Goal: Task Accomplishment & Management: Complete application form

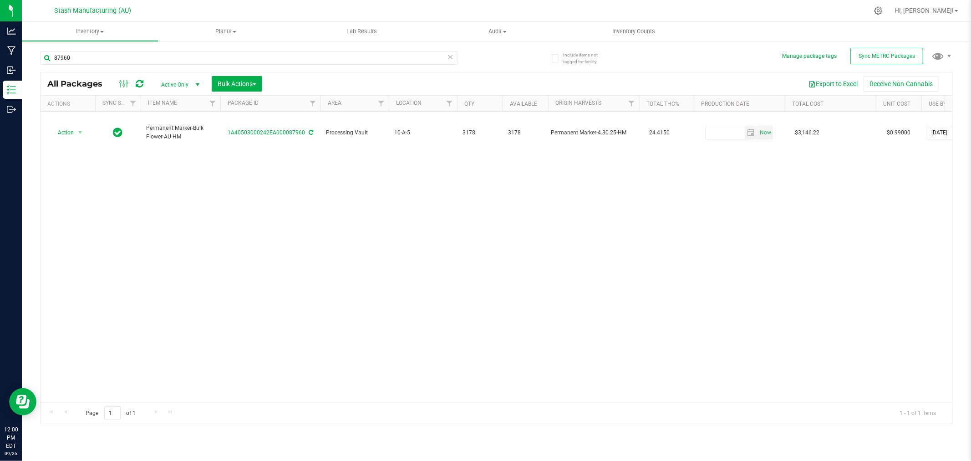
click at [449, 59] on icon at bounding box center [451, 56] width 6 height 11
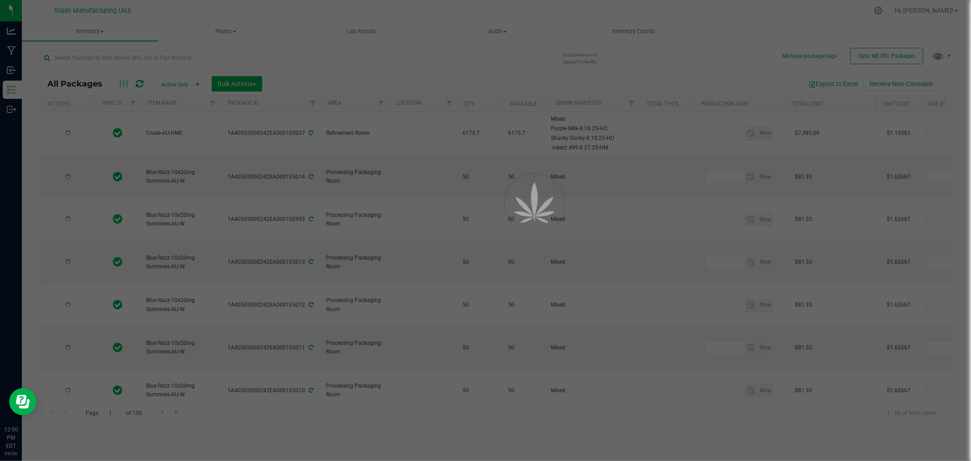
type input "[DATE]"
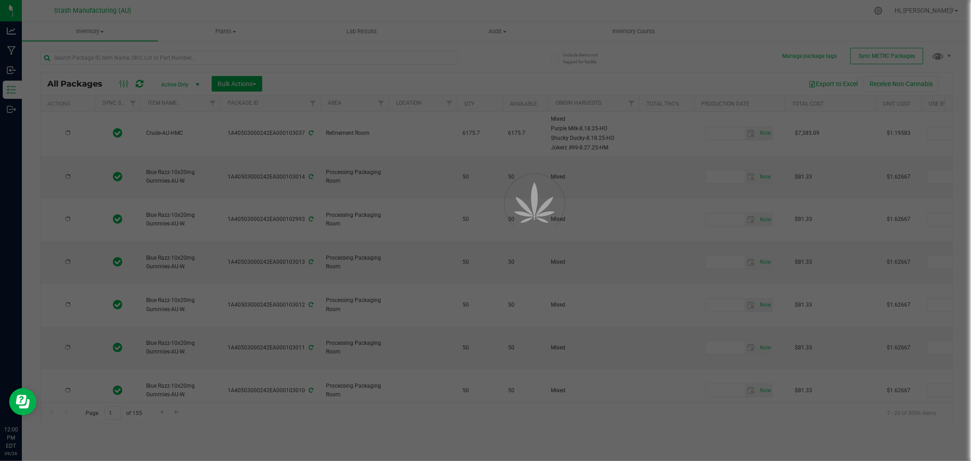
type input "[DATE]"
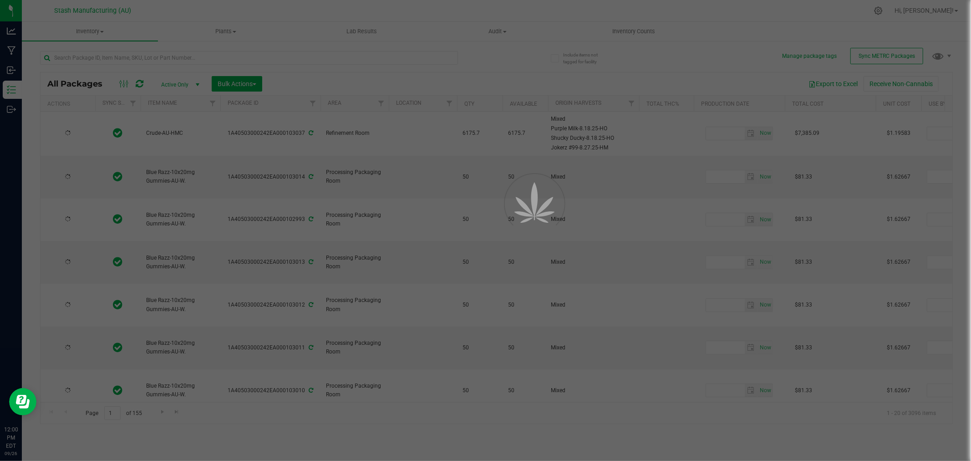
type input "[DATE]"
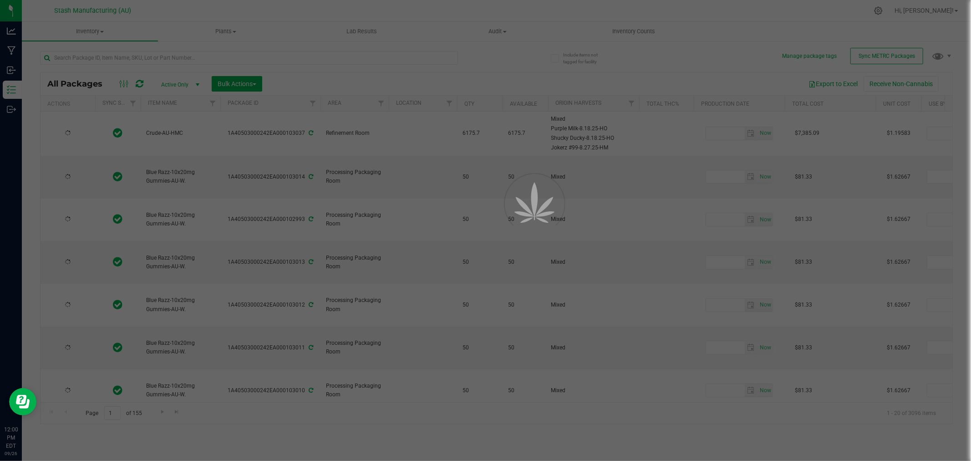
type input "[DATE]"
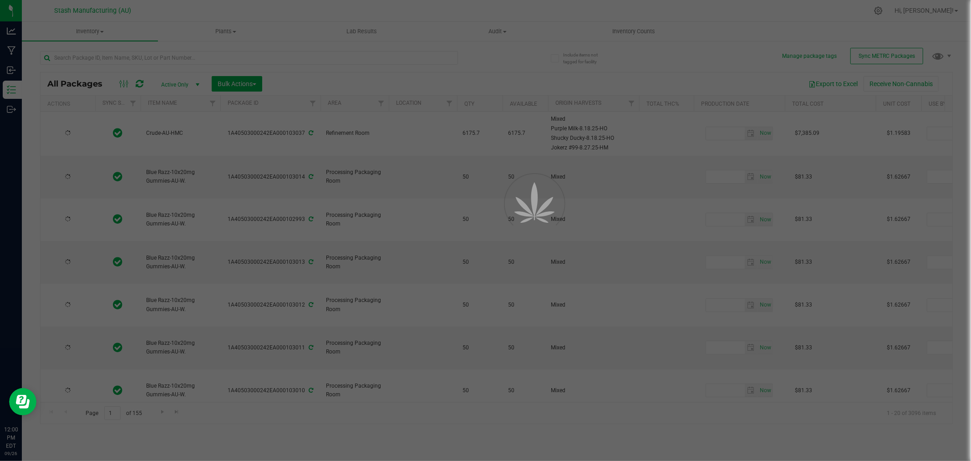
type input "[DATE]"
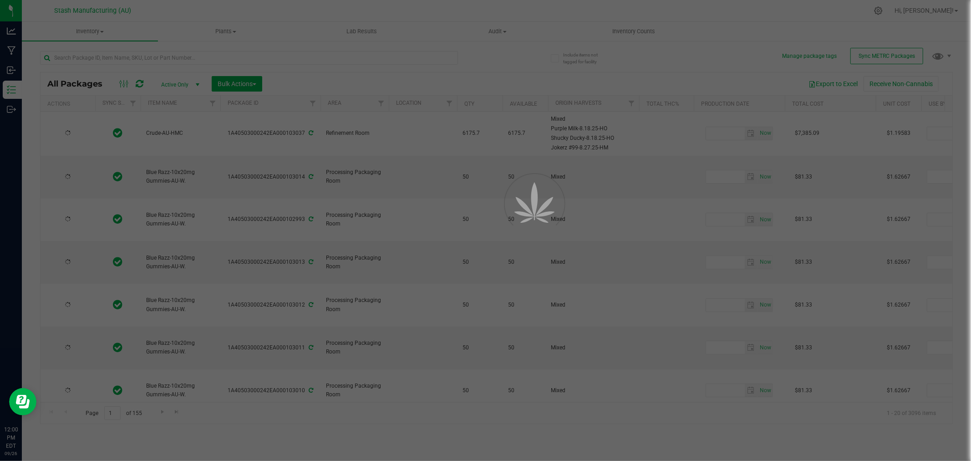
type input "[DATE]"
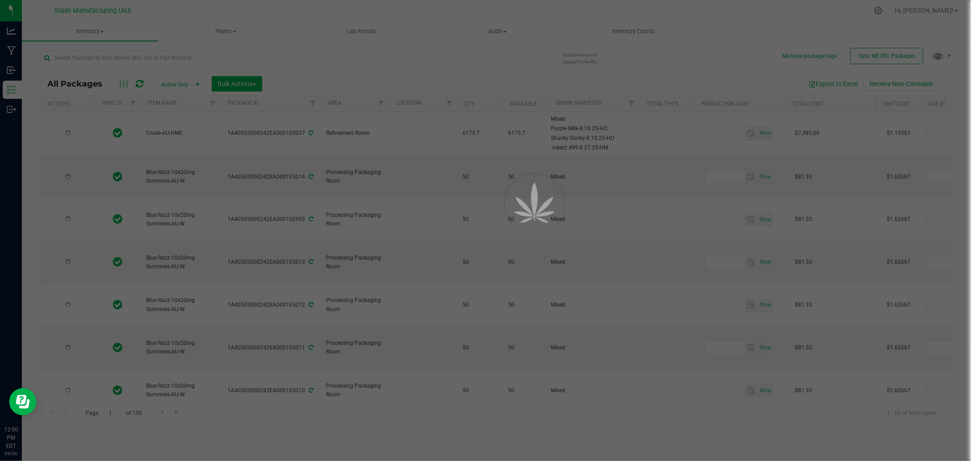
type input "[DATE]"
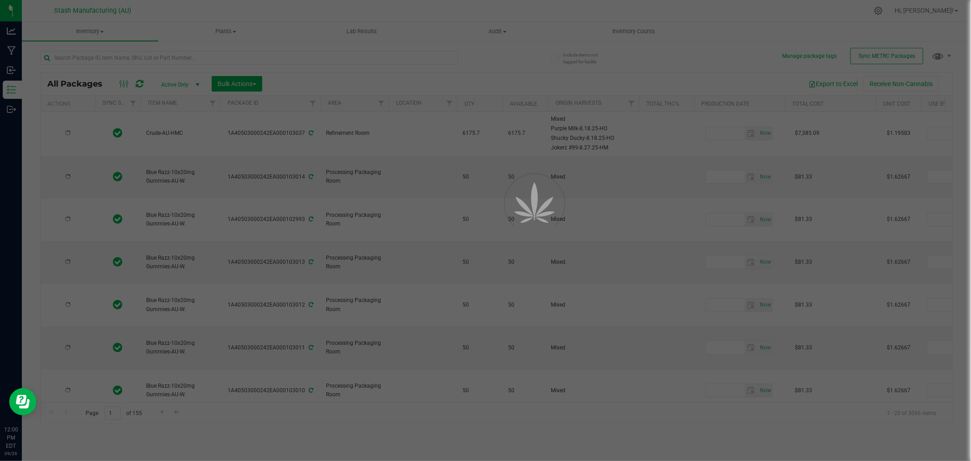
type input "[DATE]"
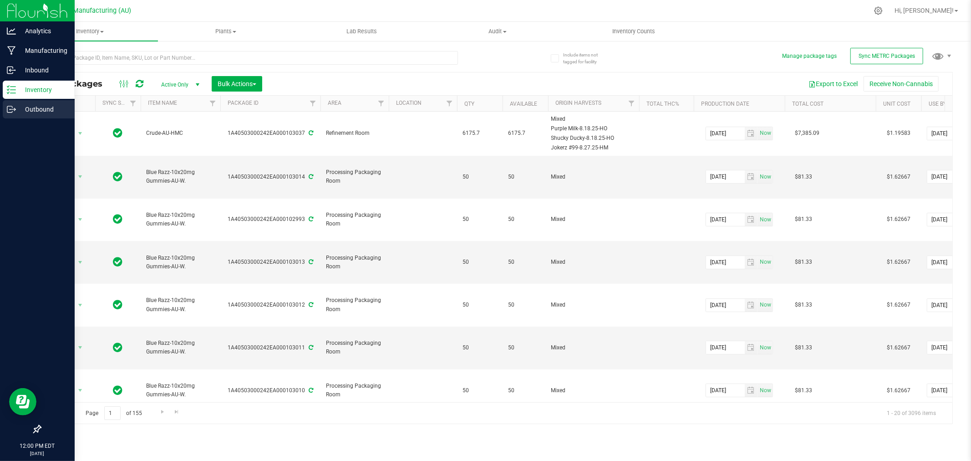
click at [39, 110] on p "Outbound" at bounding box center [43, 109] width 55 height 11
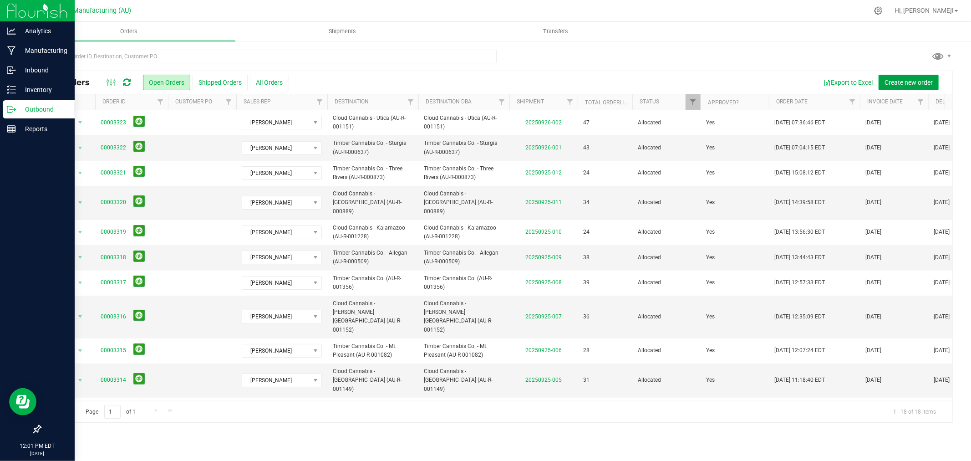
click at [904, 83] on span "Create new order" at bounding box center [909, 82] width 48 height 7
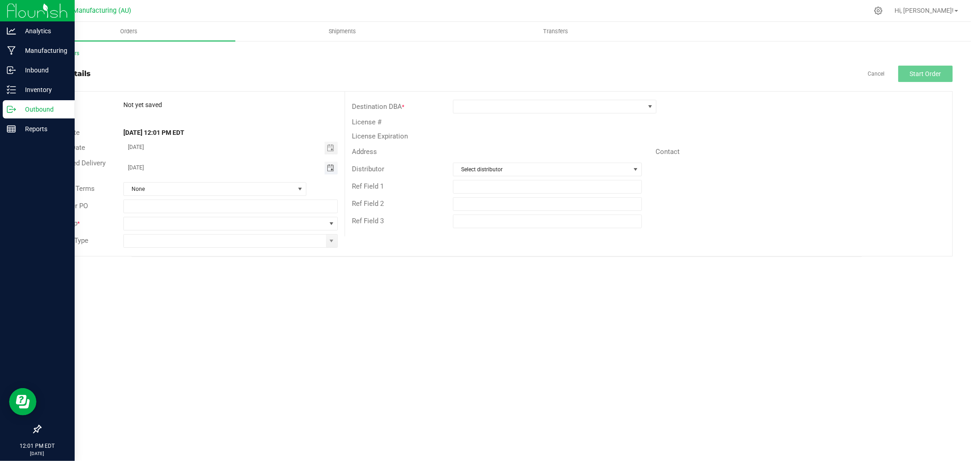
click at [333, 169] on span "Toggle calendar" at bounding box center [330, 167] width 7 height 7
click at [178, 272] on span "29" at bounding box center [178, 274] width 13 height 14
type input "[DATE]"
click at [328, 223] on span at bounding box center [331, 223] width 7 height 7
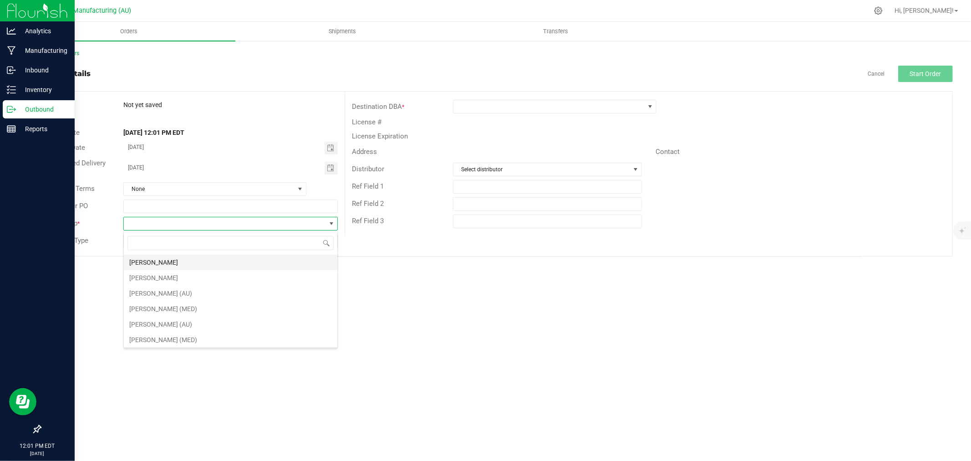
scroll to position [14, 214]
click at [242, 255] on li "[PERSON_NAME]" at bounding box center [231, 262] width 214 height 15
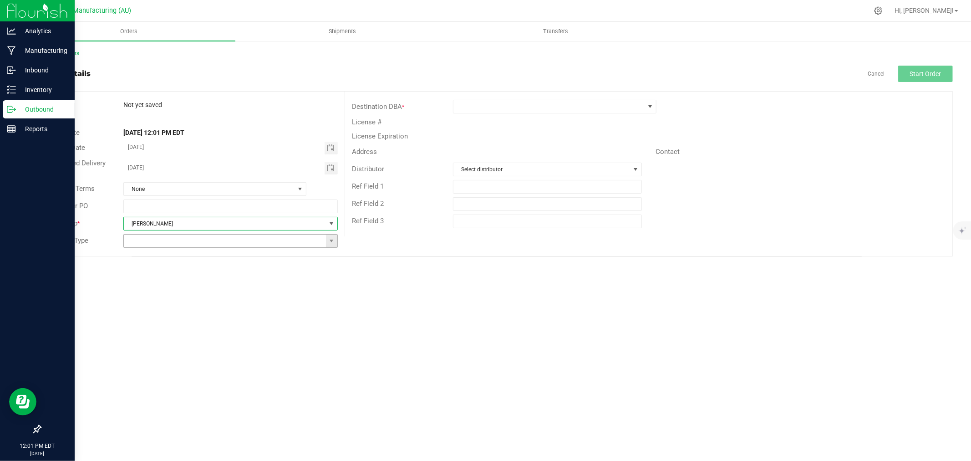
drag, startPoint x: 329, startPoint y: 240, endPoint x: 330, endPoint y: 245, distance: 4.6
click at [329, 241] on span at bounding box center [331, 240] width 7 height 7
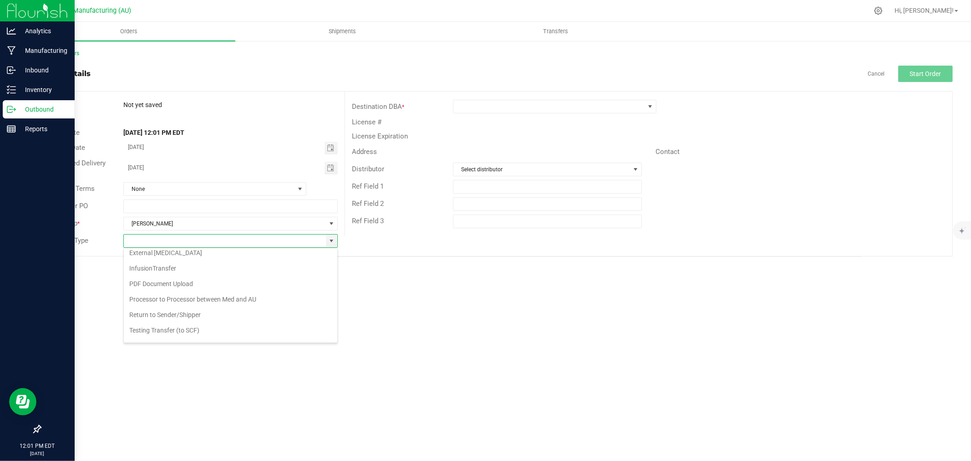
scroll to position [65, 0]
click at [214, 335] on li "Wholesale Transfer" at bounding box center [231, 332] width 214 height 15
type input "Wholesale Transfer"
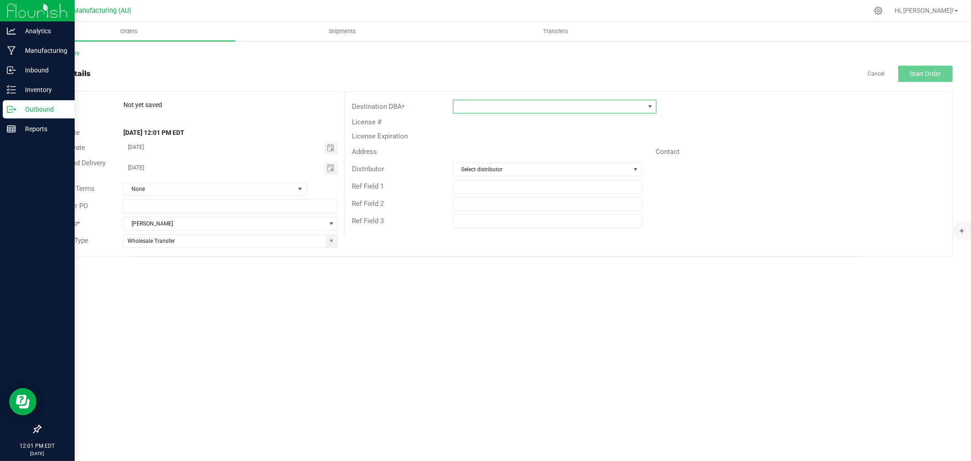
click at [498, 108] on span at bounding box center [549, 106] width 191 height 13
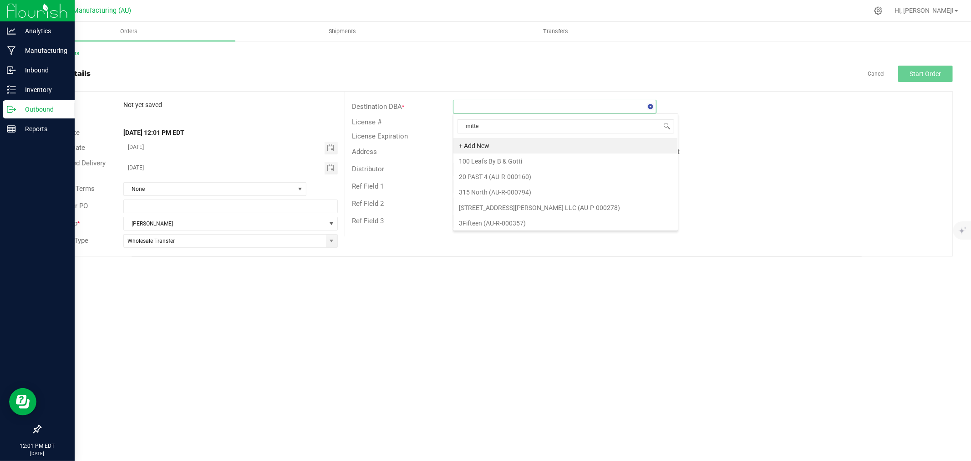
type input "mitten"
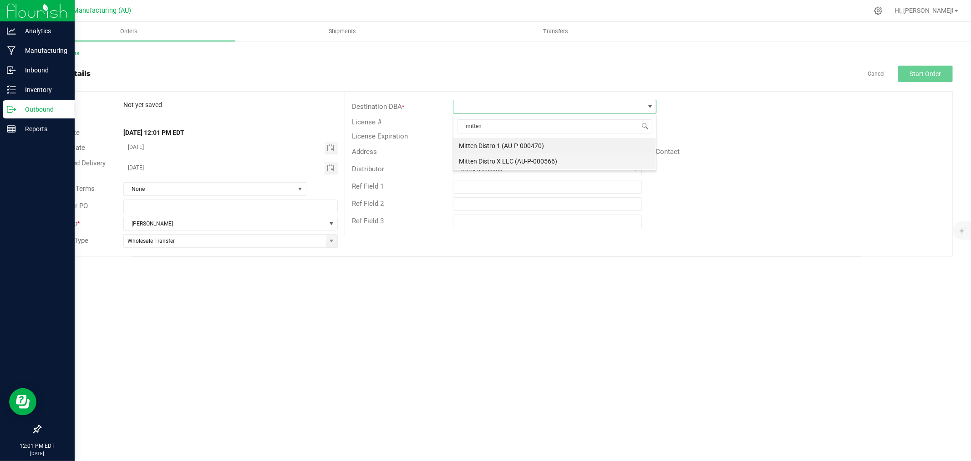
click at [573, 161] on li "Mitten Distro X LLC (AU-P-000566)" at bounding box center [555, 160] width 203 height 15
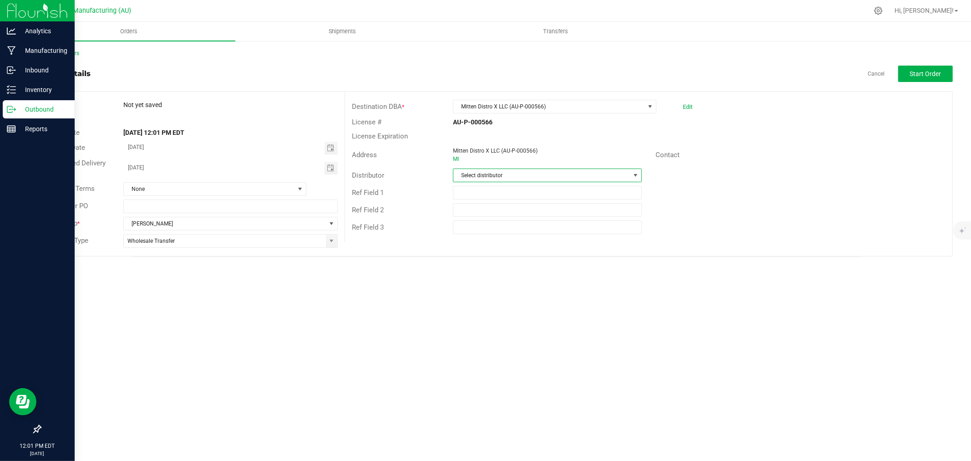
click at [534, 175] on span "Select distributor" at bounding box center [542, 175] width 177 height 13
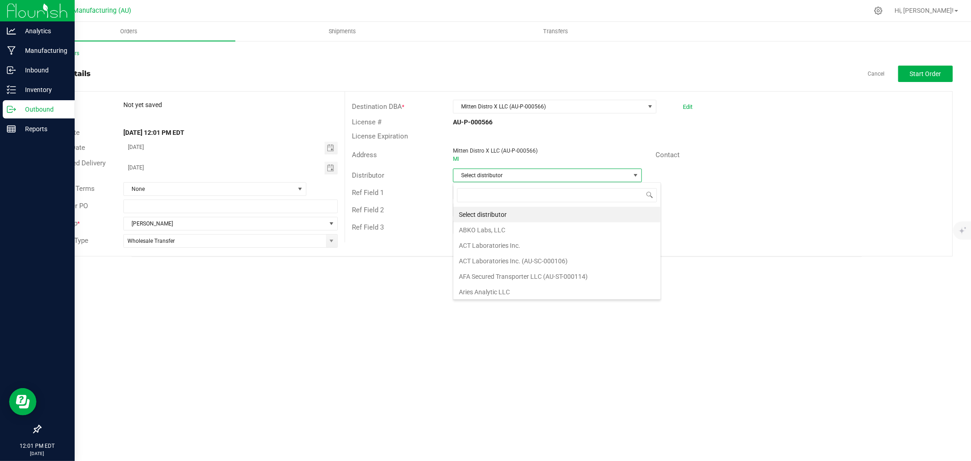
scroll to position [14, 189]
type input "123"
click at [584, 210] on li "Lake Effects Logistics (AU-ST-000123)" at bounding box center [548, 214] width 188 height 15
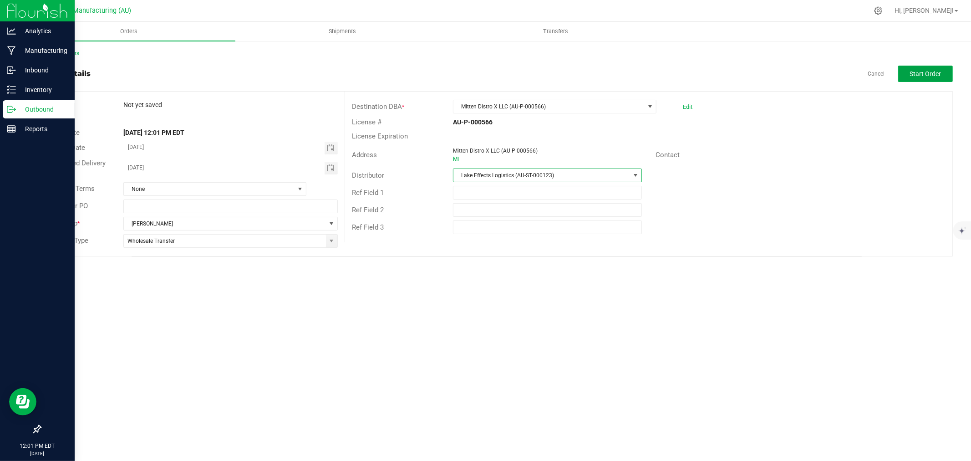
click at [909, 75] on button "Start Order" at bounding box center [926, 74] width 55 height 16
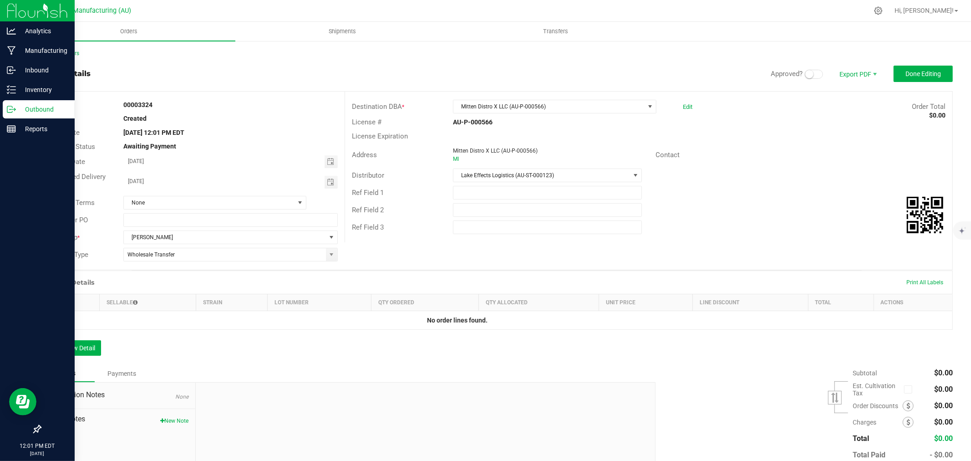
click at [806, 73] on small at bounding box center [810, 74] width 8 height 8
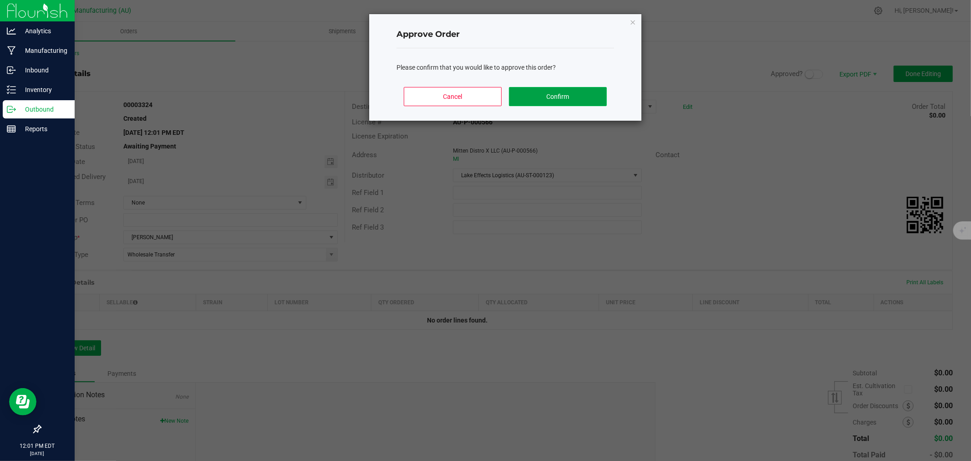
click at [587, 96] on button "Confirm" at bounding box center [558, 96] width 98 height 19
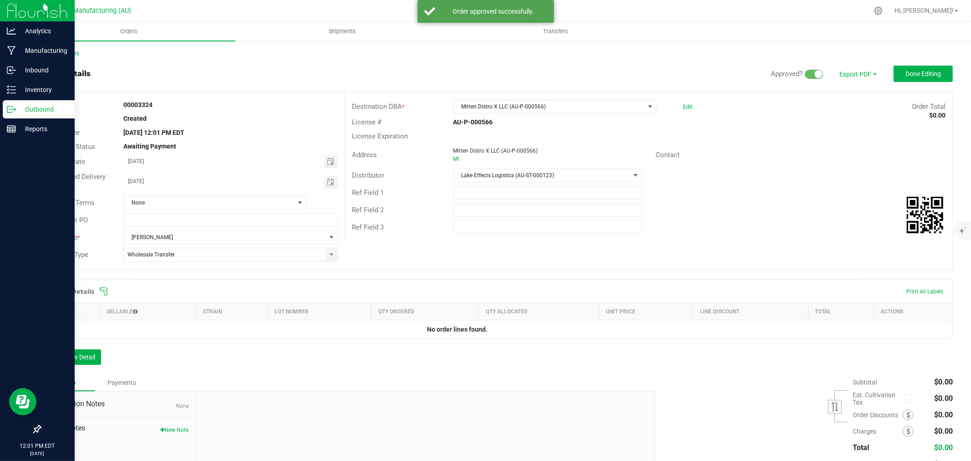
click at [103, 293] on icon at bounding box center [103, 291] width 9 height 9
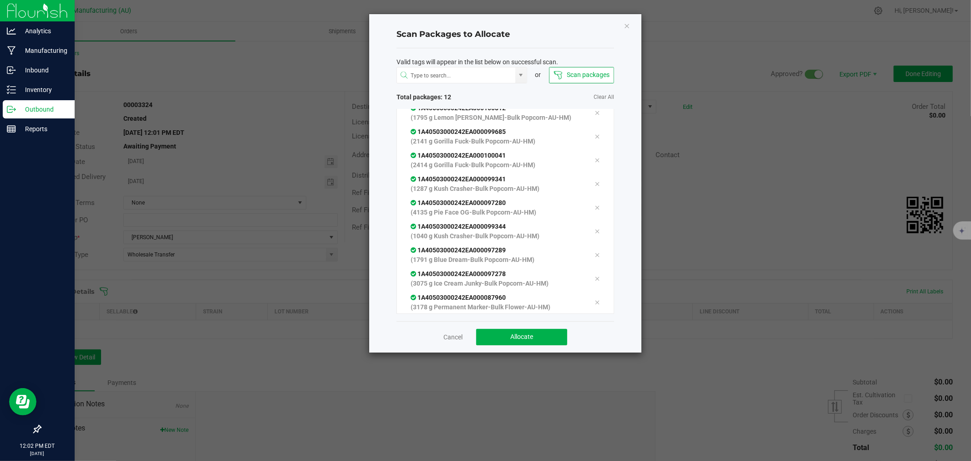
scroll to position [79, 0]
click at [517, 333] on span "Allocate" at bounding box center [522, 336] width 23 height 7
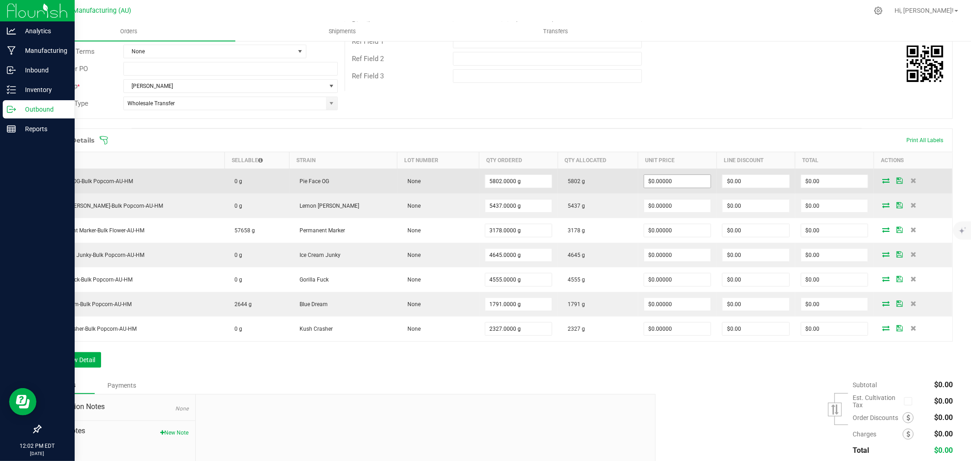
scroll to position [152, 0]
click at [679, 185] on input "0" at bounding box center [677, 180] width 67 height 13
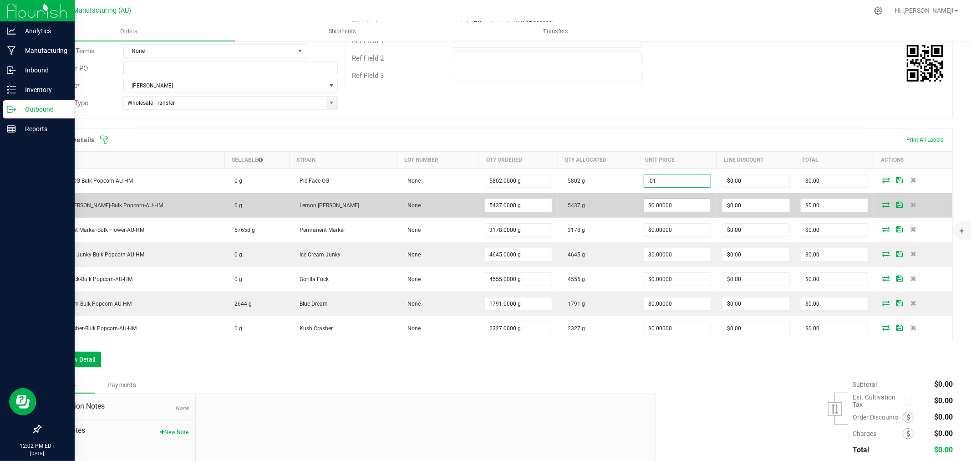
type input "$0.01000"
type input "$58.02"
click at [671, 209] on input "0" at bounding box center [677, 205] width 67 height 13
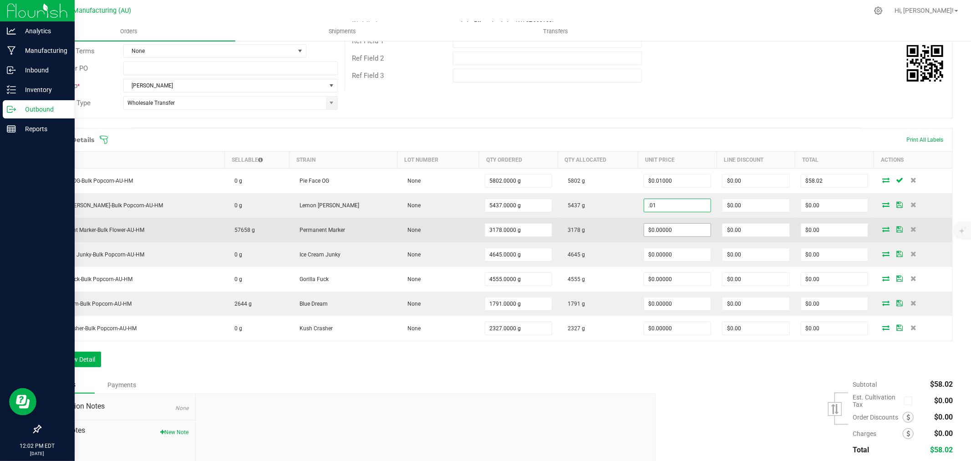
type input "$0.01000"
type input "$54.37"
click at [669, 230] on input "0" at bounding box center [677, 230] width 67 height 13
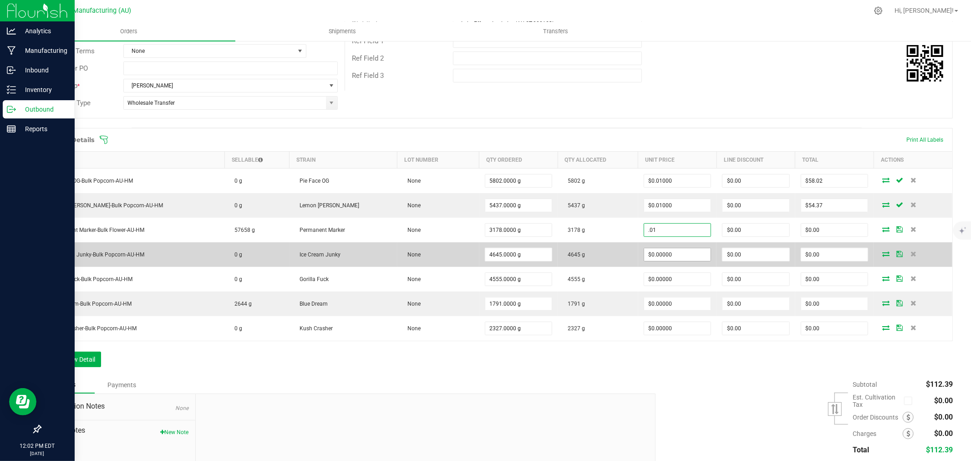
type input "$0.01000"
type input "$31.78"
click at [670, 253] on input "0" at bounding box center [677, 254] width 67 height 13
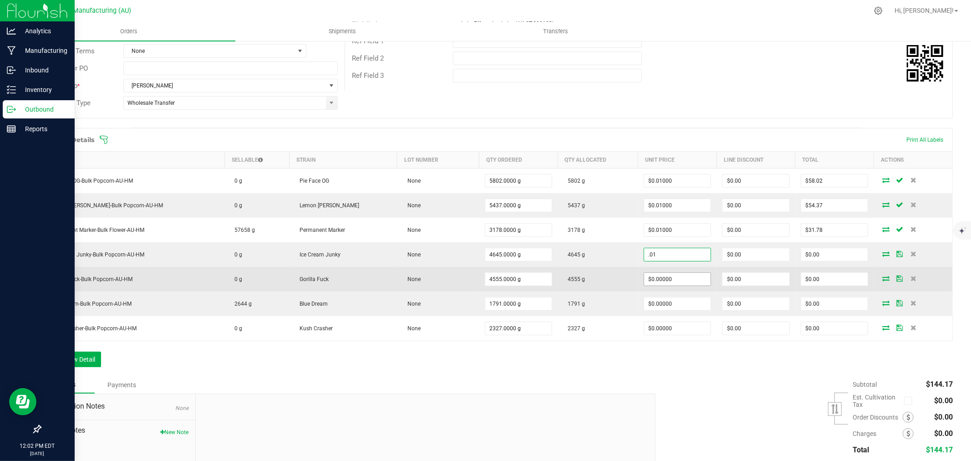
type input "$0.01000"
type input "$46.45"
click at [666, 279] on input "0" at bounding box center [677, 279] width 67 height 13
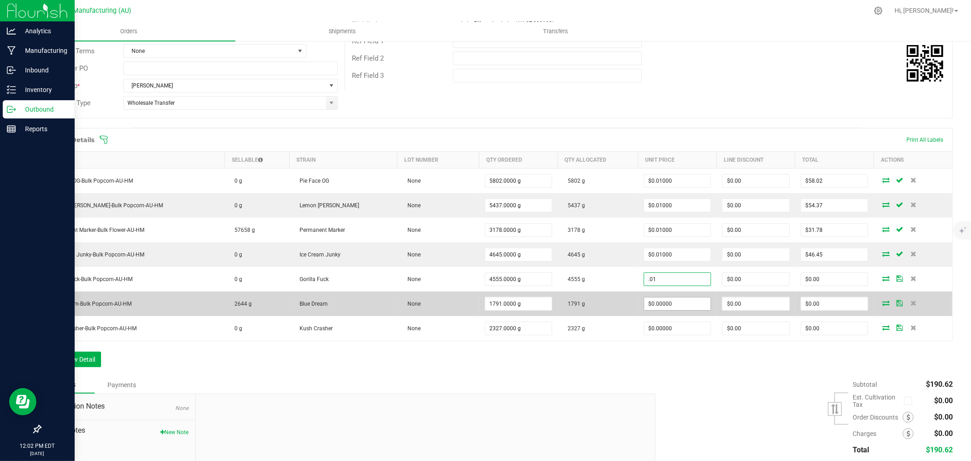
type input "$0.01000"
type input "$45.55"
click at [663, 304] on input "0" at bounding box center [677, 303] width 67 height 13
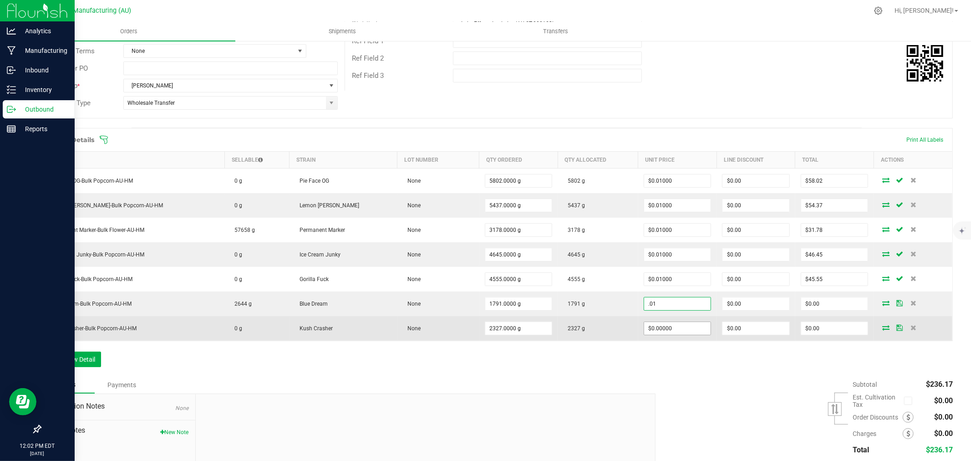
type input "$0.01000"
type input "$17.91"
click at [665, 327] on input "0" at bounding box center [677, 328] width 67 height 13
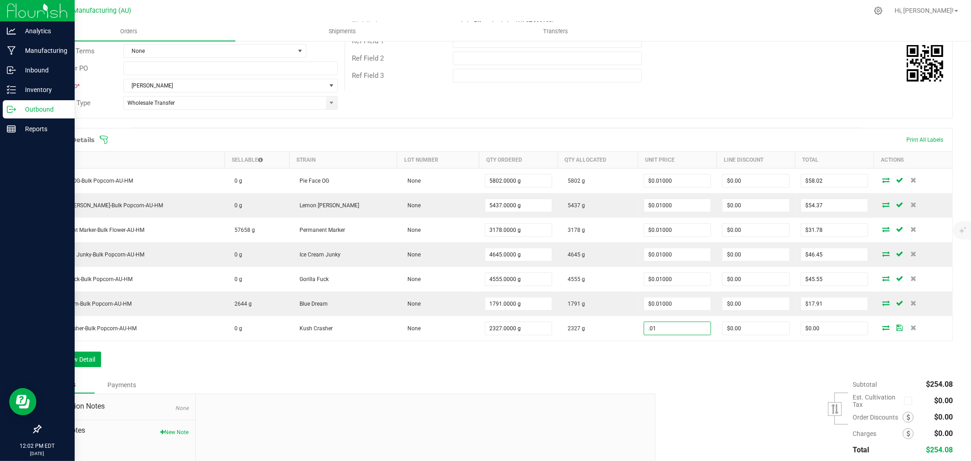
type input "$0.01000"
type input "$23.27"
click at [665, 361] on div "Order Details Print All Labels Item Sellable Strain Lot Number Qty Ordered Qty …" at bounding box center [496, 252] width 913 height 248
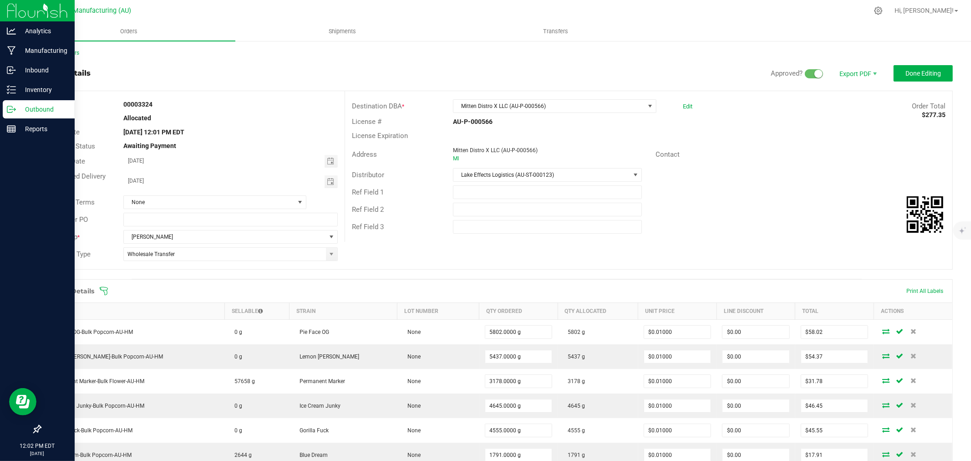
scroll to position [0, 0]
click at [909, 73] on span "Done Editing" at bounding box center [924, 73] width 36 height 7
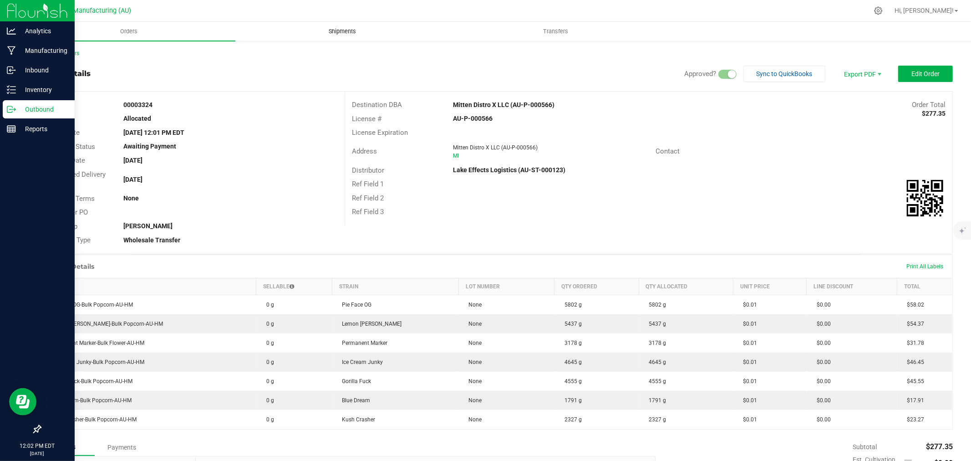
click at [346, 29] on span "Shipments" at bounding box center [343, 31] width 52 height 8
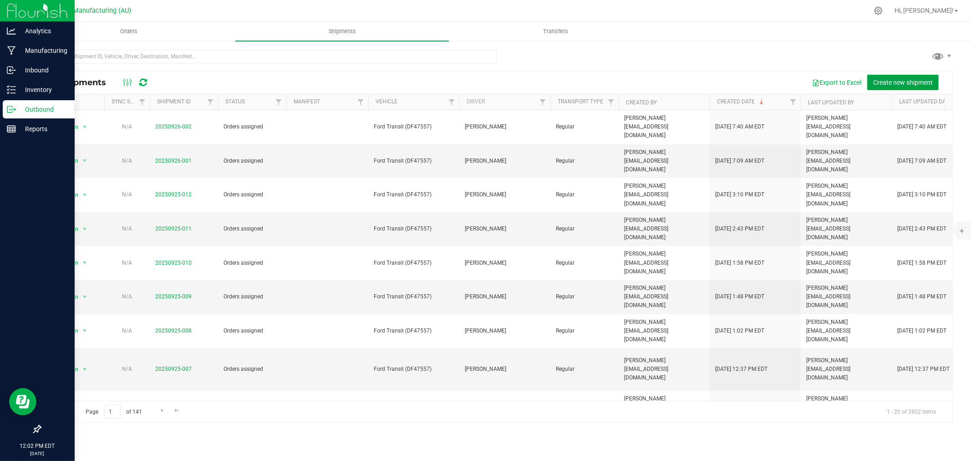
click at [887, 82] on span "Create new shipment" at bounding box center [903, 82] width 60 height 7
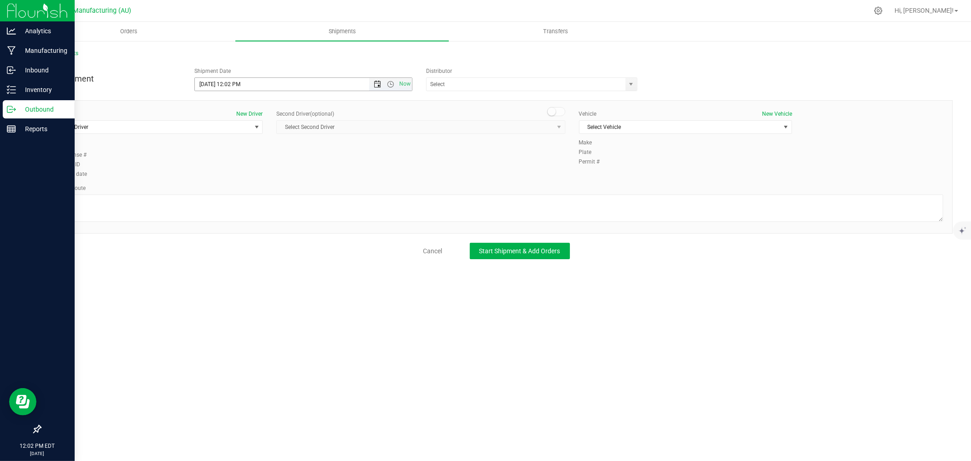
click at [375, 85] on span "Open the date view" at bounding box center [377, 84] width 7 height 7
click at [219, 189] on link "29" at bounding box center [215, 191] width 13 height 14
type input "[DATE] 12:02 PM"
click at [492, 83] on input "text" at bounding box center [523, 84] width 193 height 13
click at [461, 97] on li "Lake Effects Logistics (AU-ST-000123)" at bounding box center [532, 100] width 210 height 14
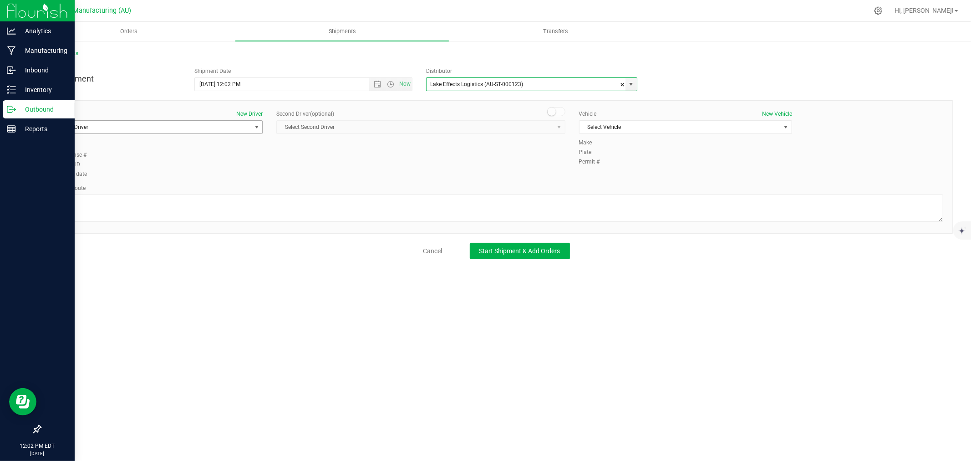
type input "Lake Effects Logistics (AU-ST-000123)"
click at [170, 129] on span "Select Driver" at bounding box center [150, 127] width 201 height 13
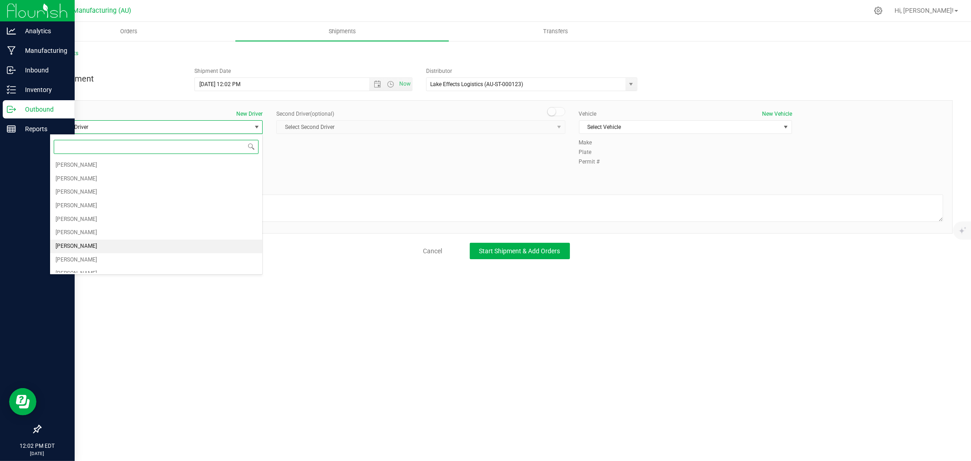
click at [92, 241] on li "[PERSON_NAME]" at bounding box center [156, 247] width 212 height 14
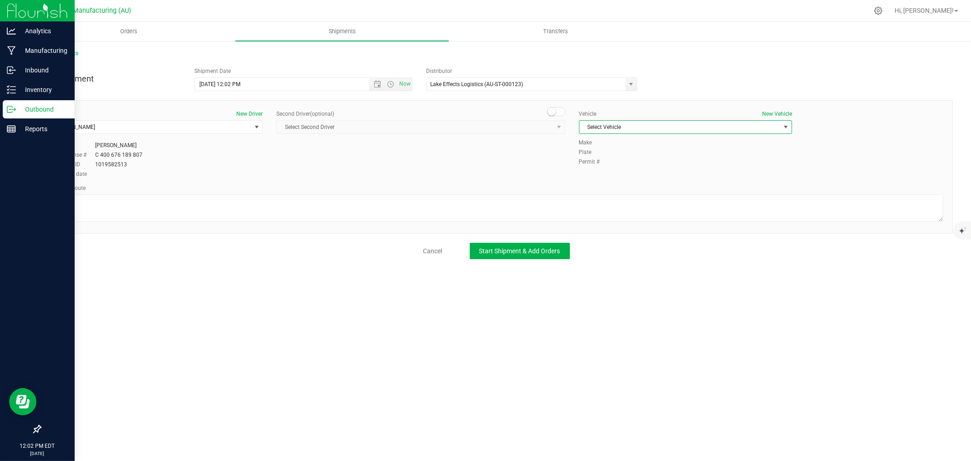
click at [618, 126] on span "Select Vehicle" at bounding box center [680, 127] width 201 height 13
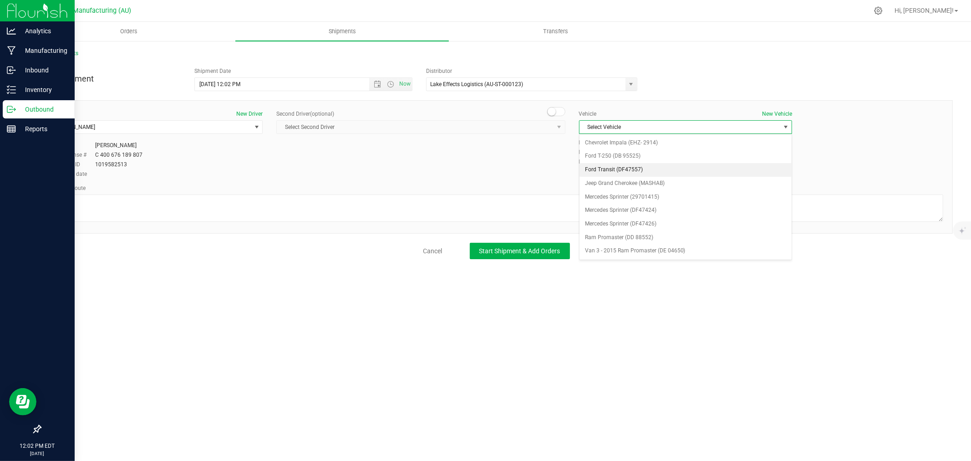
click at [643, 169] on li "Ford Transit (DF47557)" at bounding box center [686, 170] width 212 height 14
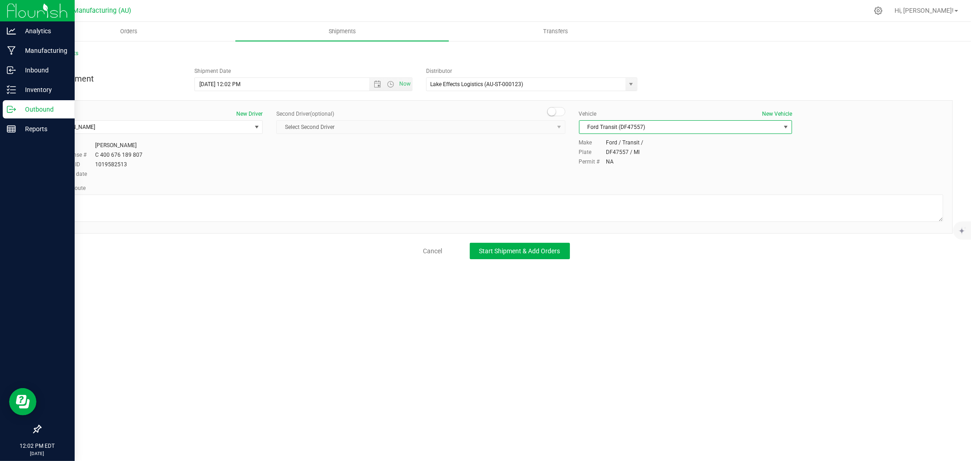
click at [549, 260] on div "All Shipments New Shipment Shipment Date [DATE] 12:02 PM Now Distributor Lake E…" at bounding box center [497, 154] width 950 height 228
click at [500, 249] on span "Start Shipment & Add Orders" at bounding box center [520, 250] width 81 height 7
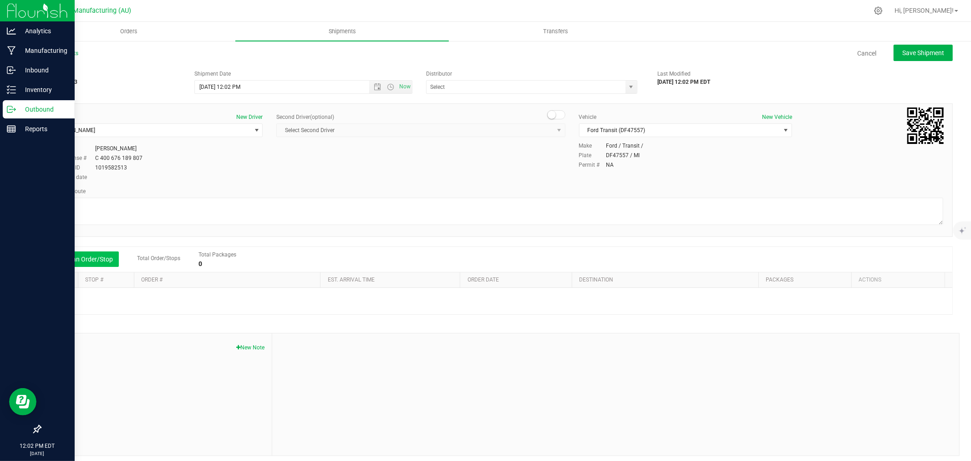
type input "Lake Effects Logistics (AU-ST-000123)"
click at [79, 261] on button "Add an Order/Stop" at bounding box center [82, 258] width 71 height 15
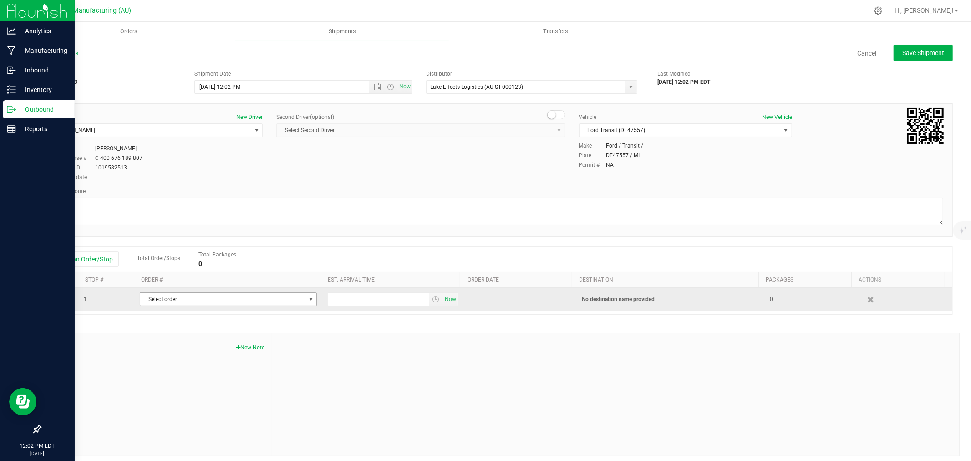
click at [215, 298] on span "Select order" at bounding box center [222, 299] width 165 height 13
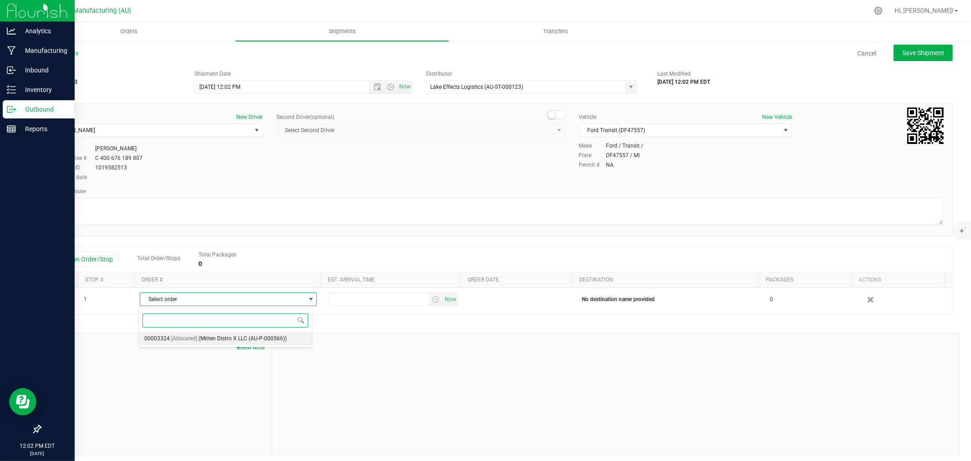
click at [253, 337] on span "(Mitten Distro X LLC (AU-P-000566))" at bounding box center [243, 339] width 88 height 12
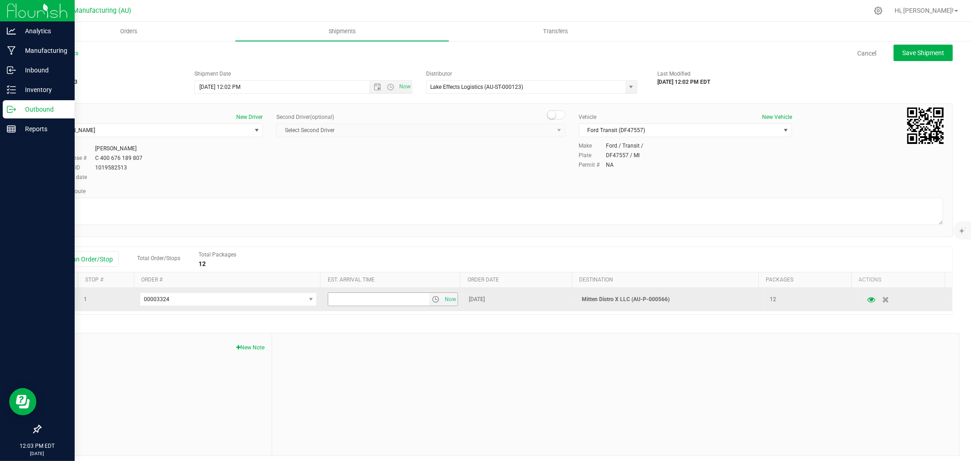
click at [344, 302] on input "text" at bounding box center [378, 299] width 101 height 13
type input "6:00 pm"
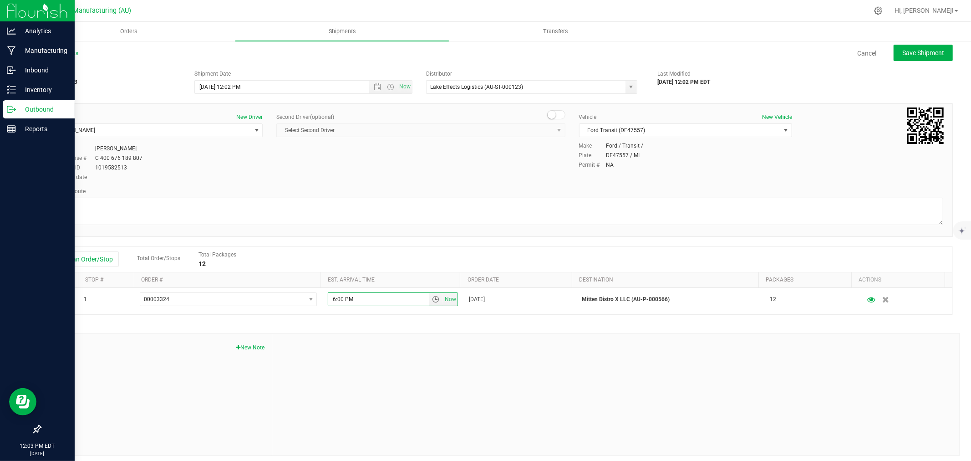
click at [353, 326] on div "Shipment # 20250926-003 Created Shipment Date [DATE] 12:02 PM Now Distributor L…" at bounding box center [496, 261] width 913 height 390
click at [903, 53] on span "Save Shipment" at bounding box center [924, 52] width 42 height 7
type input "[DATE] 4:02 PM"
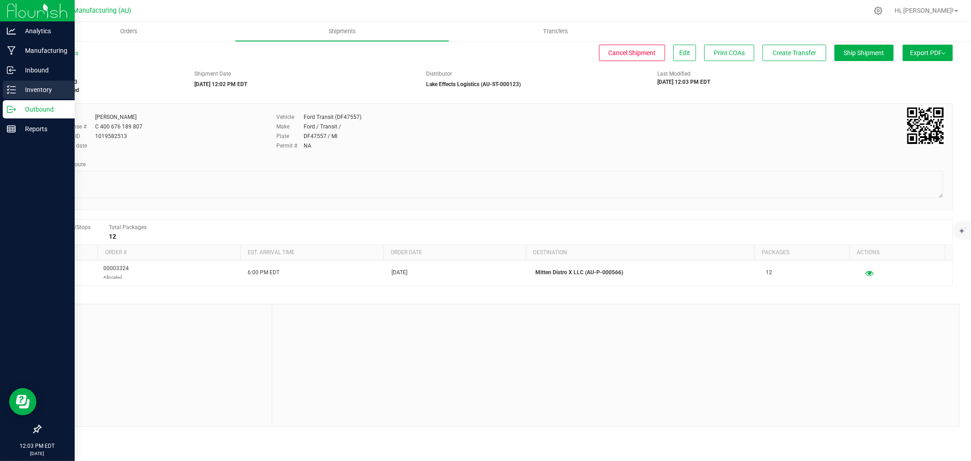
click at [17, 88] on p "Inventory" at bounding box center [43, 89] width 55 height 11
